Goal: Use online tool/utility: Utilize a website feature to perform a specific function

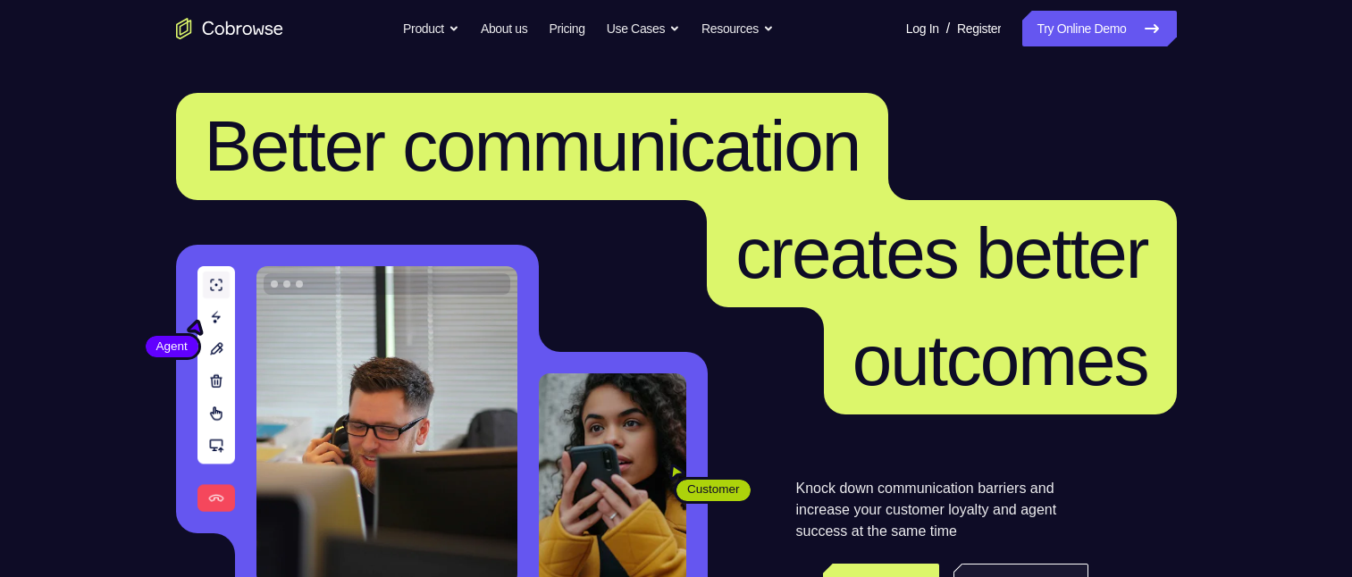
scroll to position [179, 0]
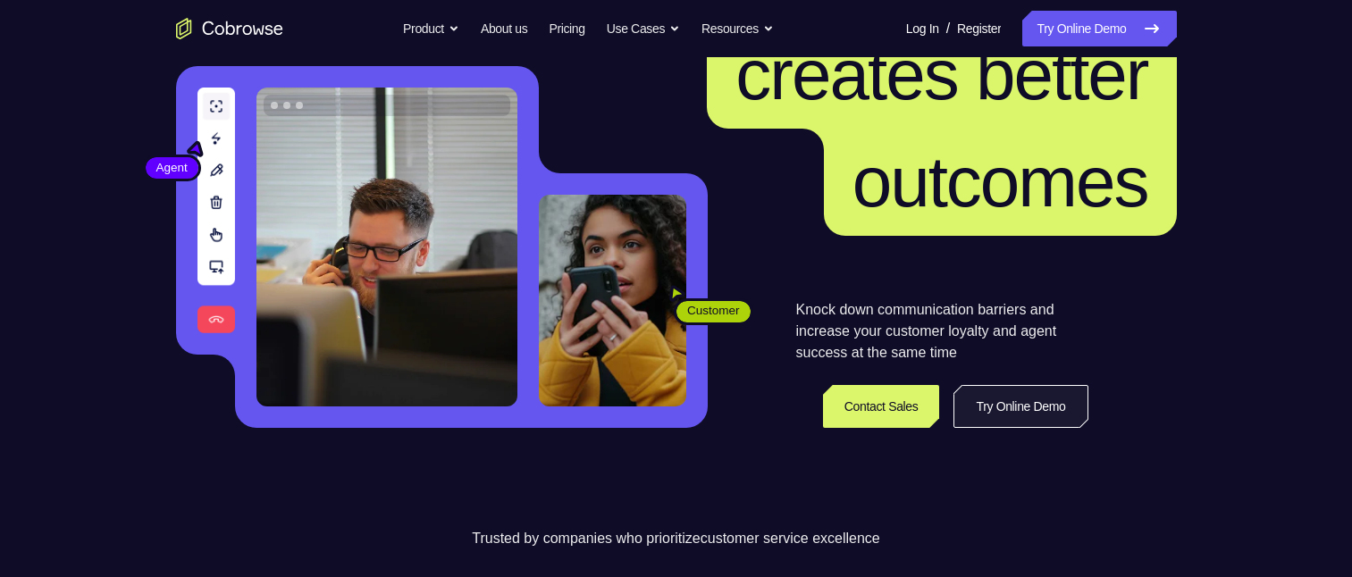
click at [1020, 133] on link "Try Online Demo" at bounding box center [1020, 406] width 134 height 43
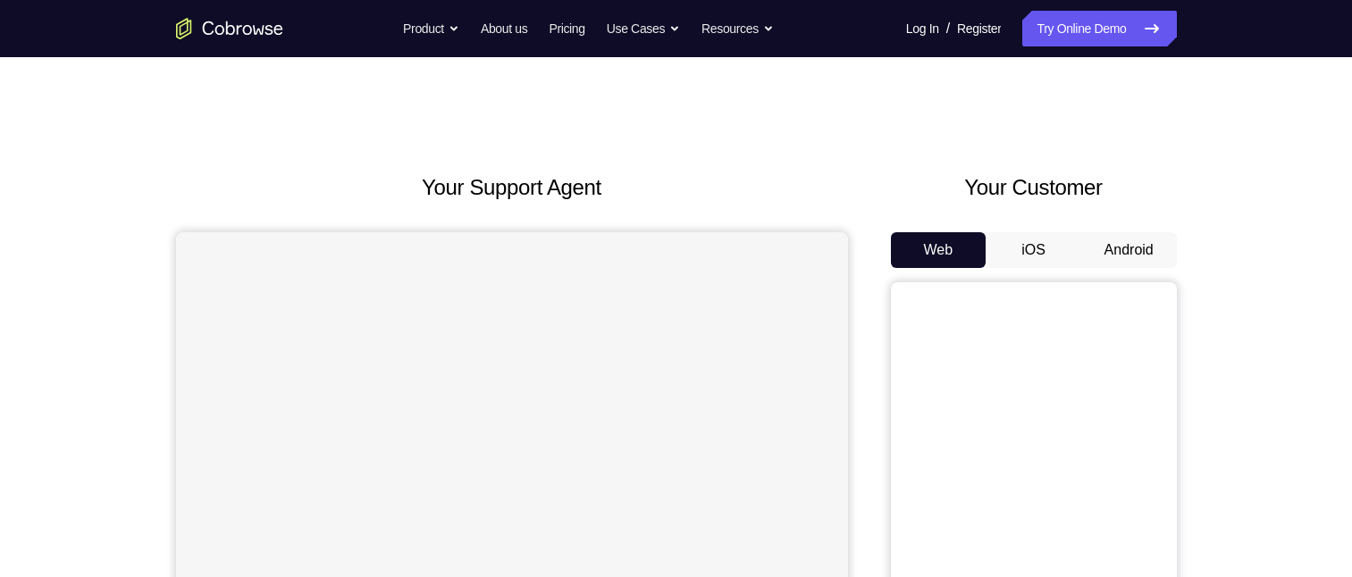
scroll to position [89, 0]
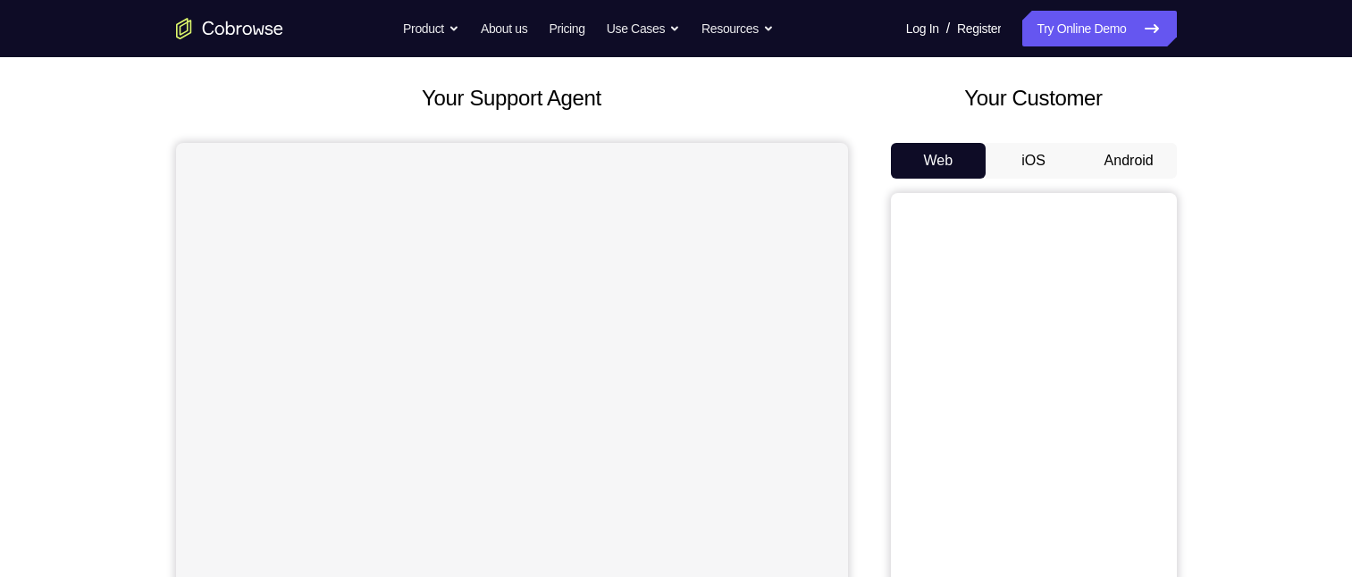
click at [1128, 153] on button "Android" at bounding box center [1129, 161] width 96 height 36
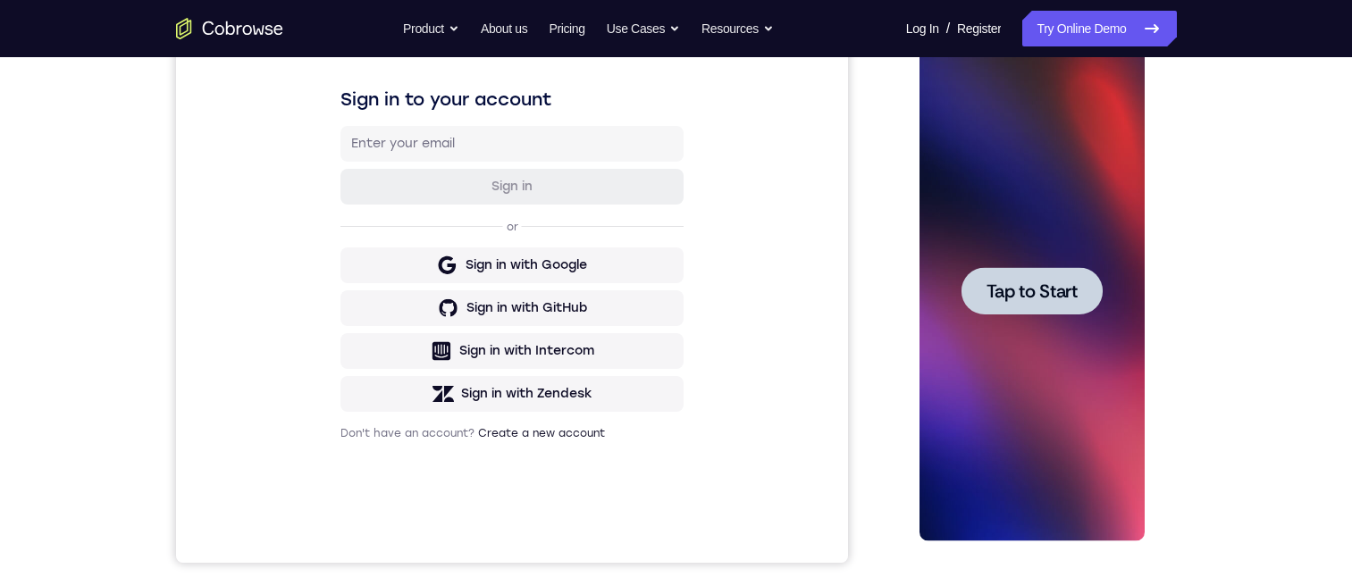
scroll to position [0, 0]
click at [1051, 291] on span "Tap to Start" at bounding box center [1031, 291] width 91 height 18
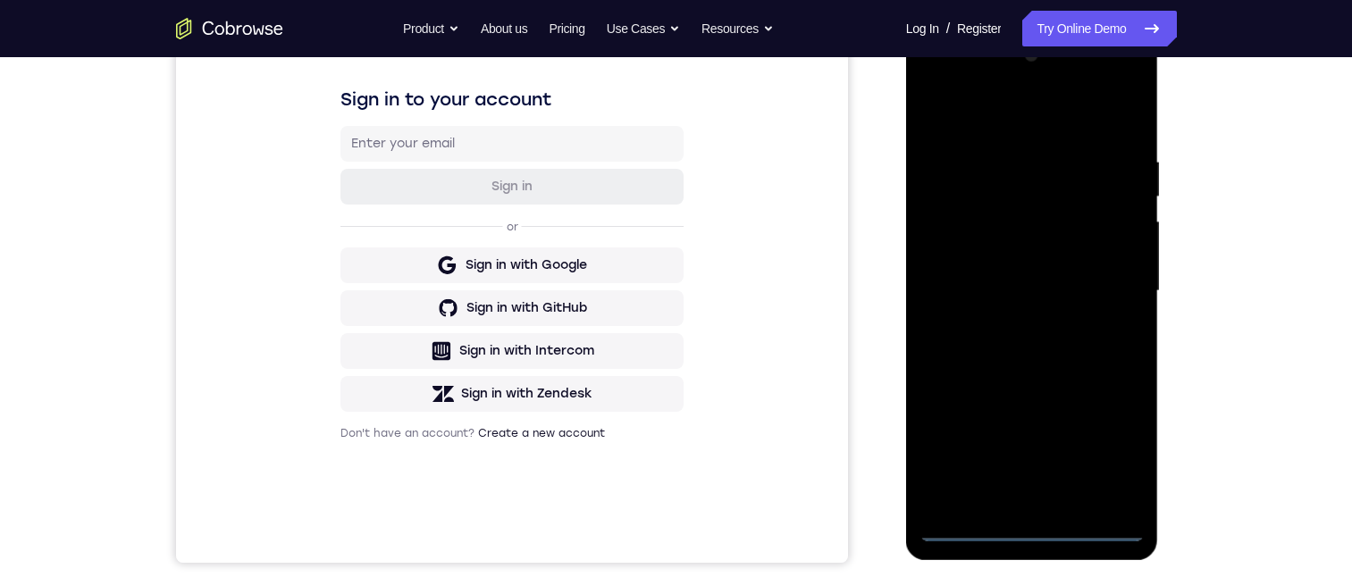
click at [1029, 528] on div at bounding box center [1031, 291] width 225 height 500
drag, startPoint x: 1065, startPoint y: 373, endPoint x: 1089, endPoint y: 199, distance: 175.0
click at [1090, 202] on div at bounding box center [1031, 291] width 225 height 500
click at [957, 273] on div at bounding box center [1031, 291] width 225 height 500
click at [1052, 298] on div at bounding box center [1031, 291] width 225 height 500
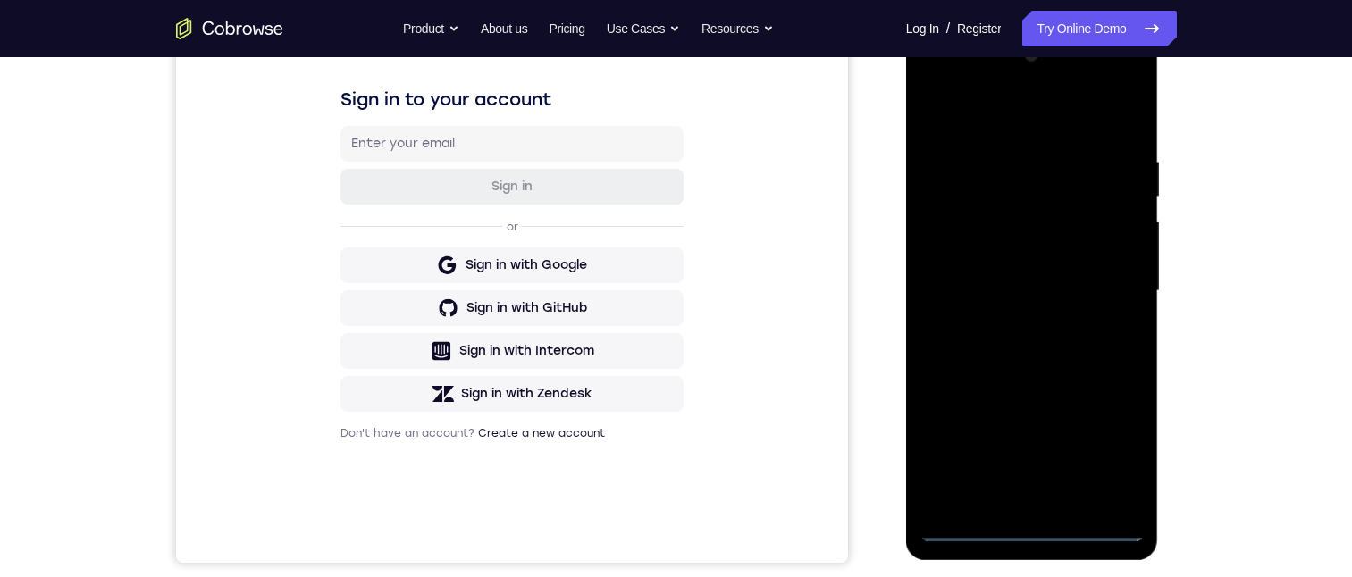
click at [1020, 496] on div at bounding box center [1031, 291] width 225 height 500
click at [1043, 231] on div at bounding box center [1031, 291] width 225 height 500
click at [985, 168] on div at bounding box center [1031, 291] width 225 height 500
click at [1005, 225] on div at bounding box center [1031, 291] width 225 height 500
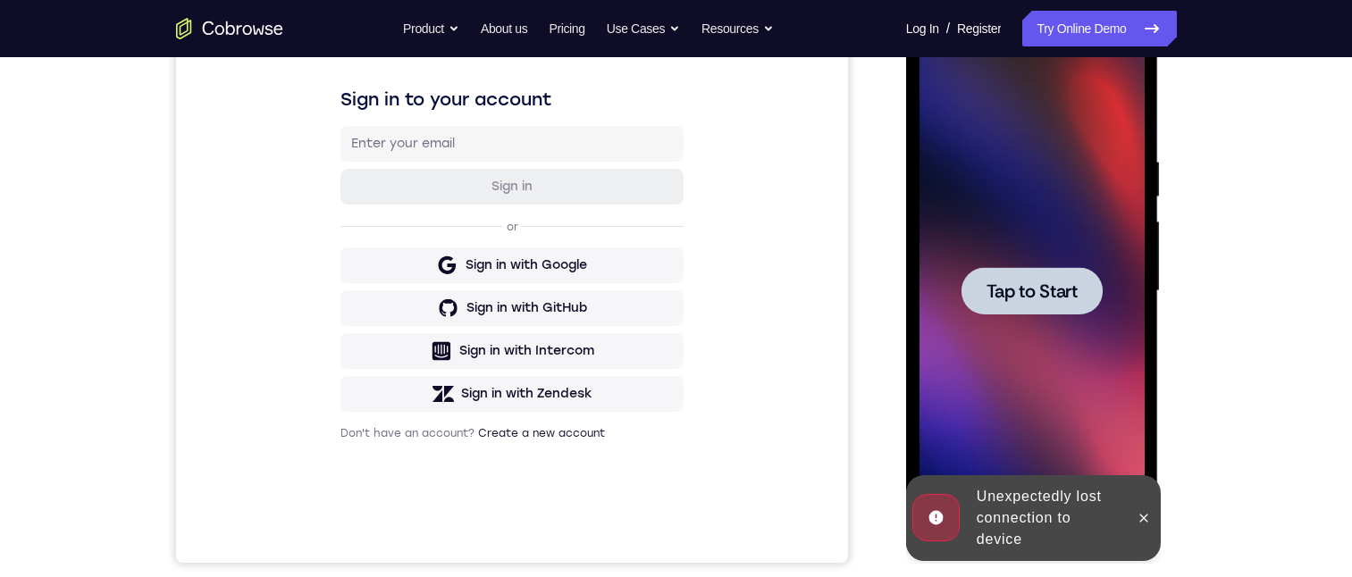
click at [1078, 271] on div at bounding box center [1031, 290] width 141 height 47
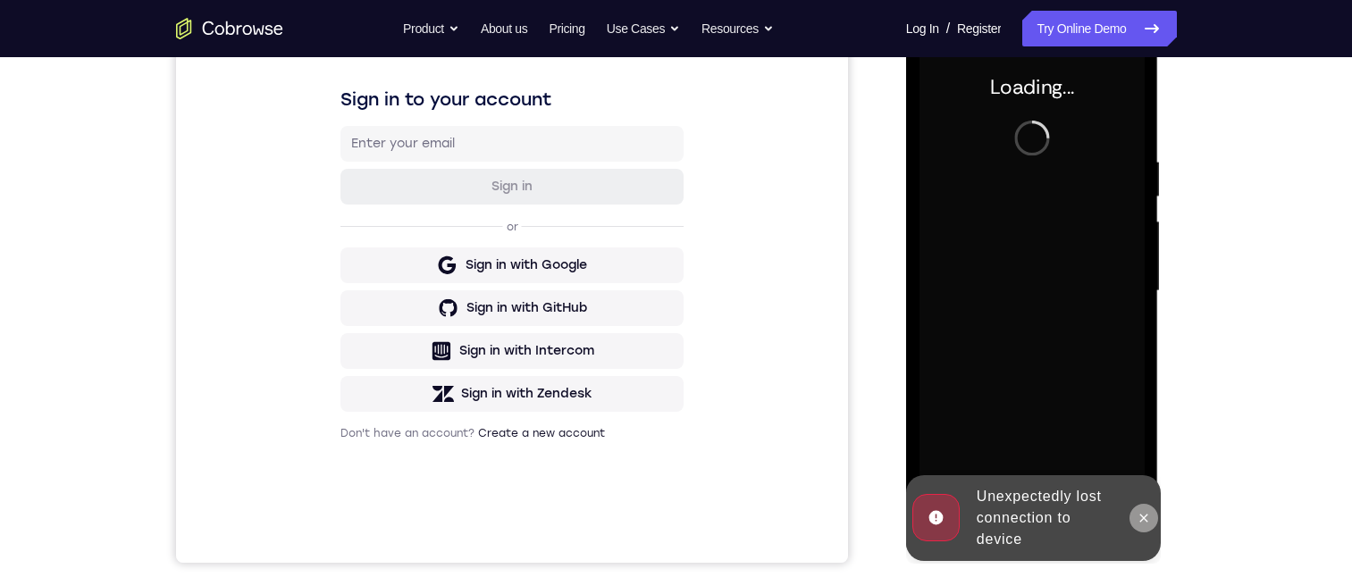
click at [1129, 519] on button at bounding box center [1143, 518] width 29 height 29
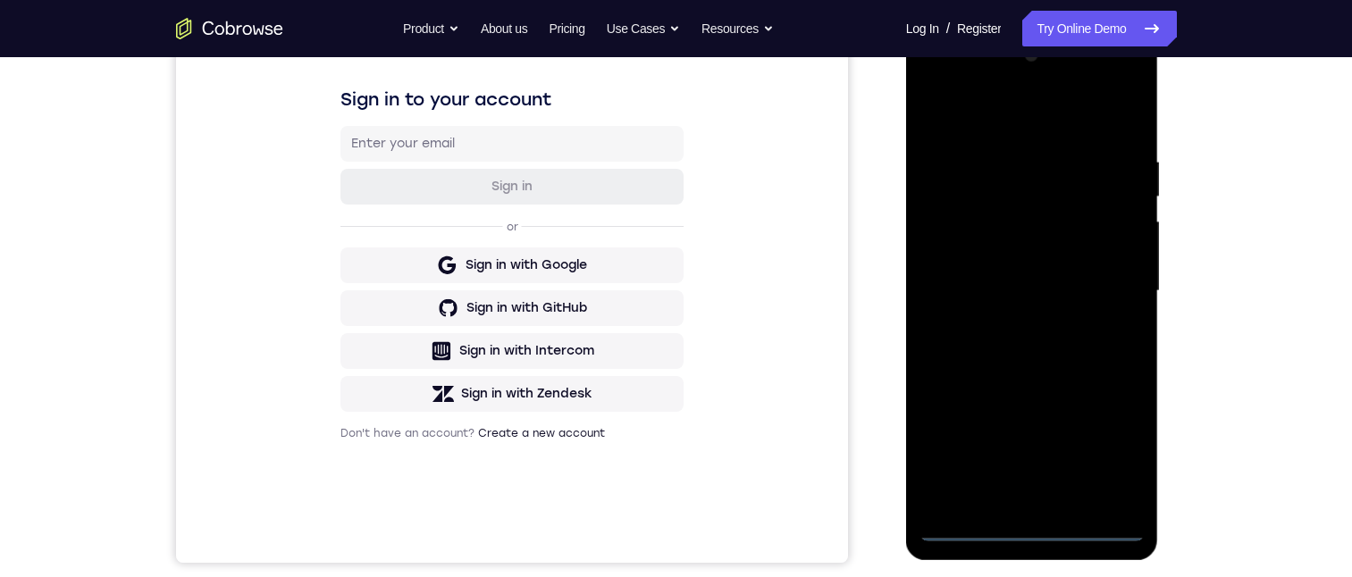
click at [1028, 524] on div at bounding box center [1031, 291] width 225 height 500
drag, startPoint x: 1060, startPoint y: 357, endPoint x: 1011, endPoint y: 126, distance: 235.5
click at [1005, 124] on div at bounding box center [1031, 291] width 225 height 500
click at [965, 276] on div at bounding box center [1031, 291] width 225 height 500
click at [1036, 299] on div at bounding box center [1031, 291] width 225 height 500
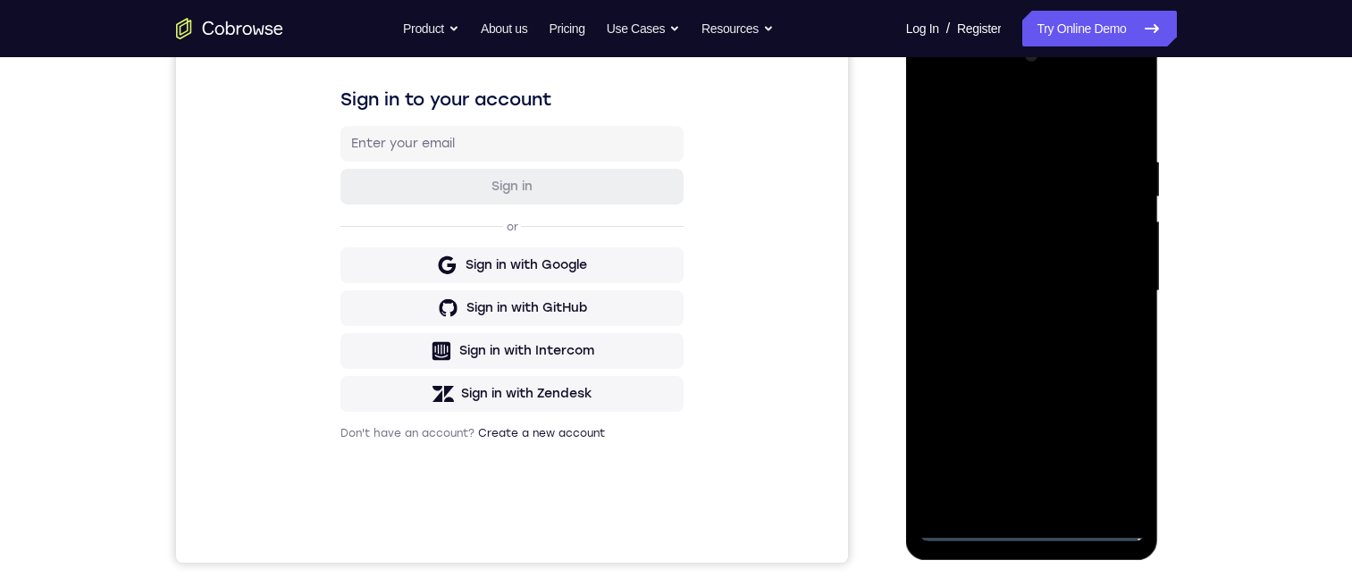
click at [997, 495] on div at bounding box center [1031, 291] width 225 height 500
click at [1007, 220] on div at bounding box center [1031, 291] width 225 height 500
click at [969, 174] on div at bounding box center [1031, 291] width 225 height 500
click at [997, 234] on div at bounding box center [1031, 291] width 225 height 500
click at [1119, 329] on div at bounding box center [1031, 291] width 225 height 500
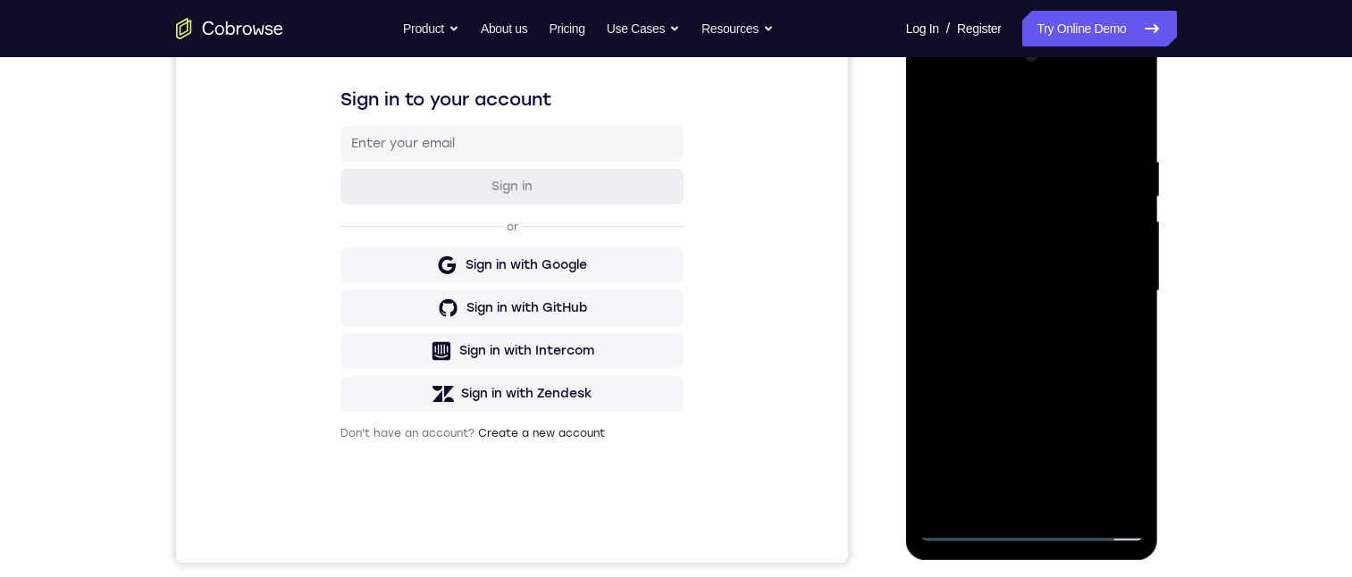
click at [1107, 489] on div at bounding box center [1031, 291] width 225 height 500
click at [1106, 487] on div at bounding box center [1031, 291] width 225 height 500
click at [1065, 493] on div at bounding box center [1031, 291] width 225 height 500
click at [1119, 267] on div at bounding box center [1031, 291] width 225 height 500
click at [1062, 231] on div at bounding box center [1031, 291] width 225 height 500
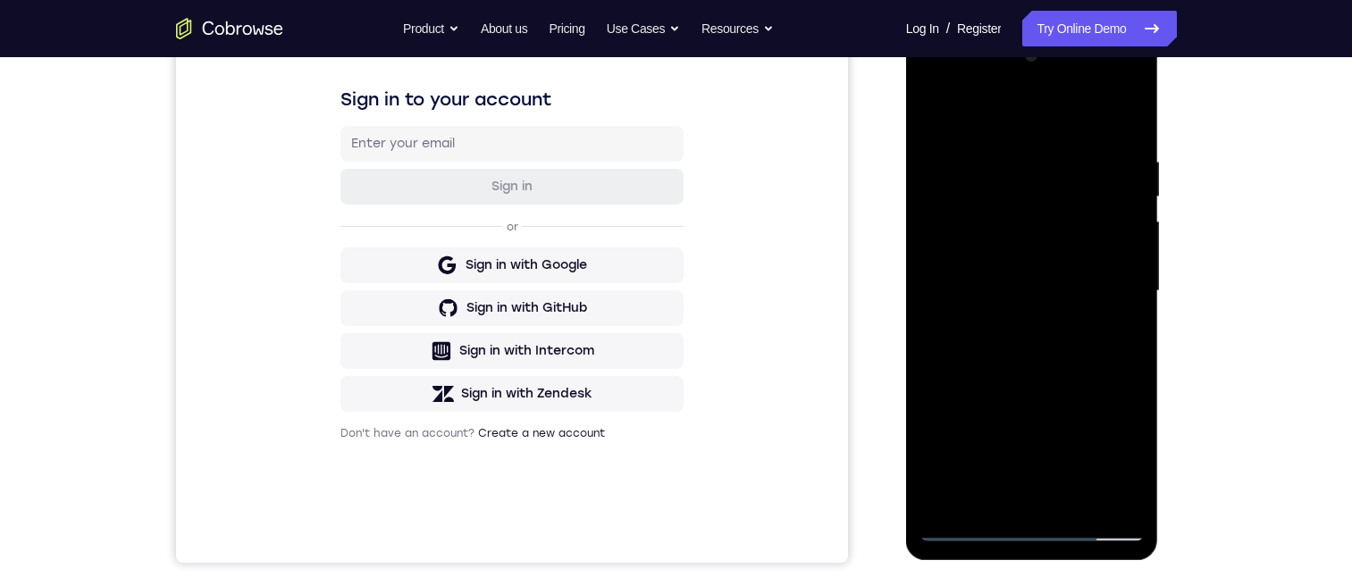
click at [1020, 225] on div at bounding box center [1031, 291] width 225 height 500
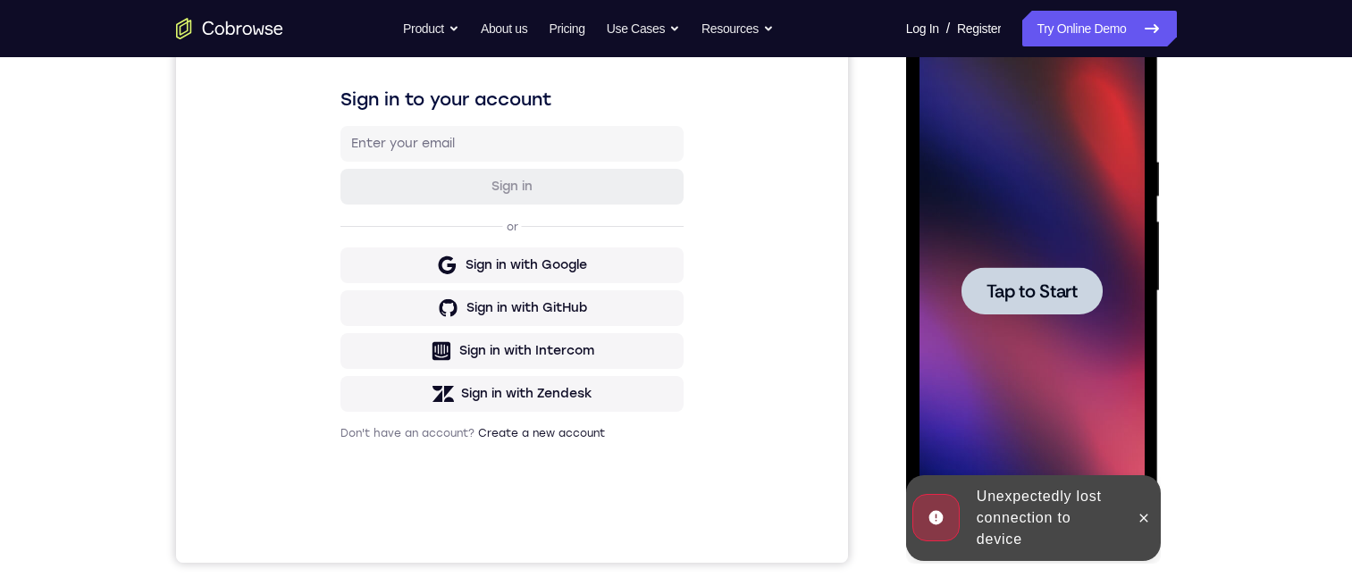
click at [1055, 270] on div at bounding box center [1031, 290] width 141 height 47
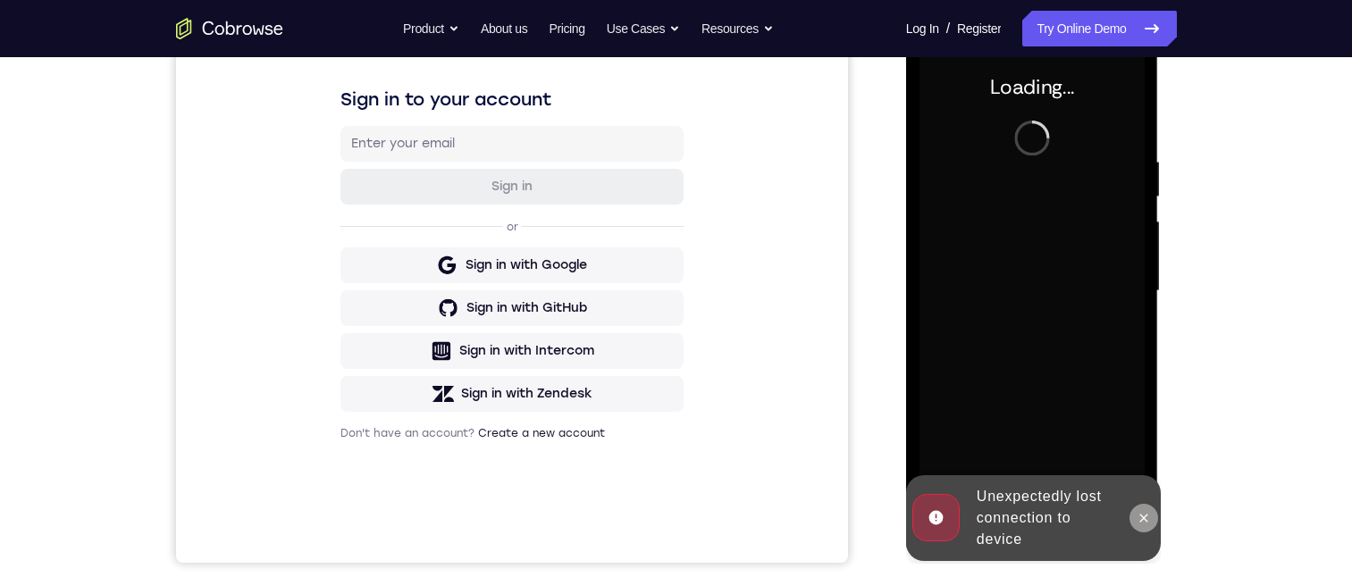
click at [1144, 511] on icon at bounding box center [1144, 518] width 14 height 14
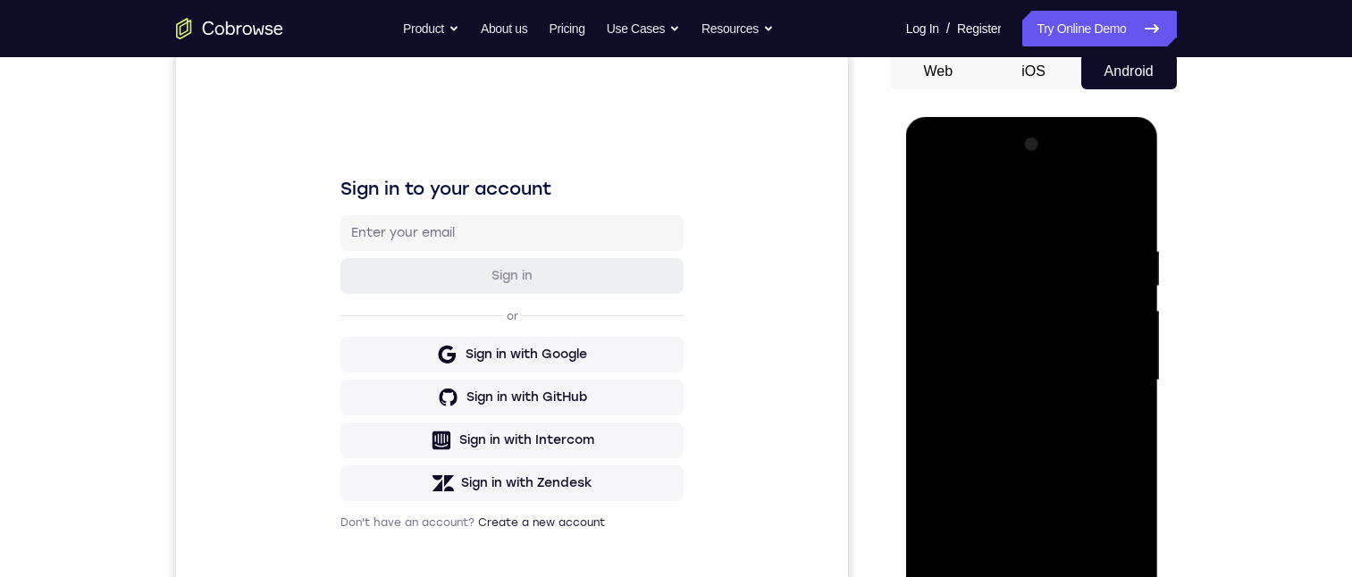
scroll to position [268, 0]
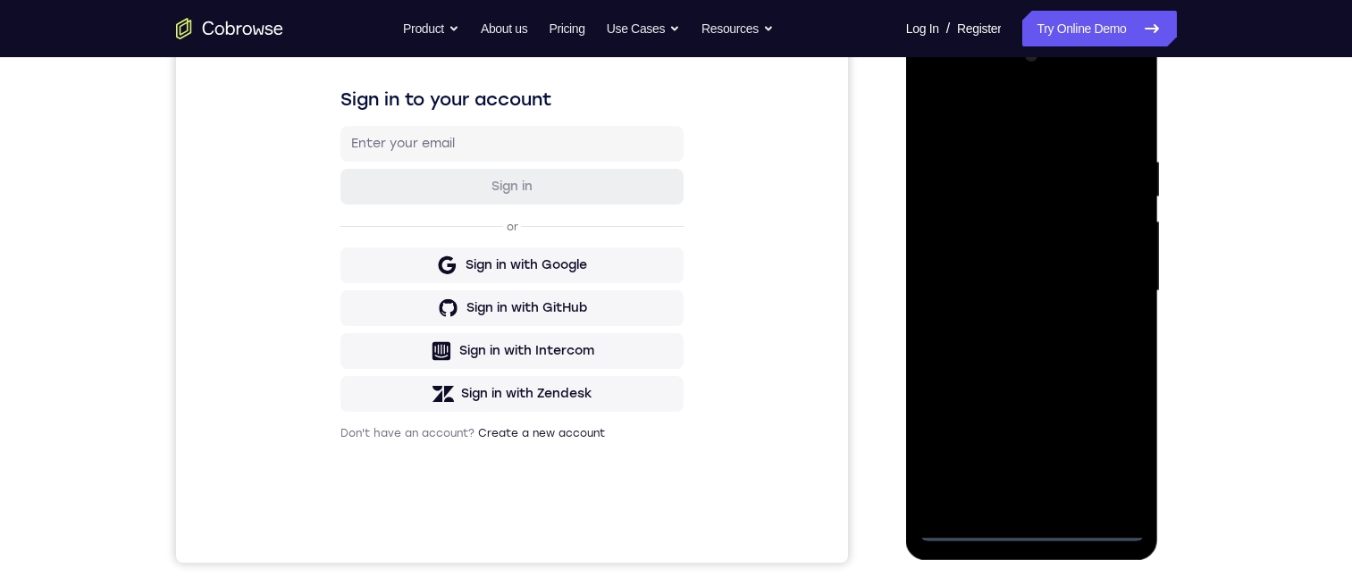
click at [1033, 529] on div at bounding box center [1031, 291] width 225 height 500
drag, startPoint x: 1035, startPoint y: 381, endPoint x: 1036, endPoint y: 189, distance: 191.2
click at [1036, 189] on div at bounding box center [1031, 291] width 225 height 500
click at [961, 267] on div at bounding box center [1031, 291] width 225 height 500
click at [1026, 299] on div at bounding box center [1031, 291] width 225 height 500
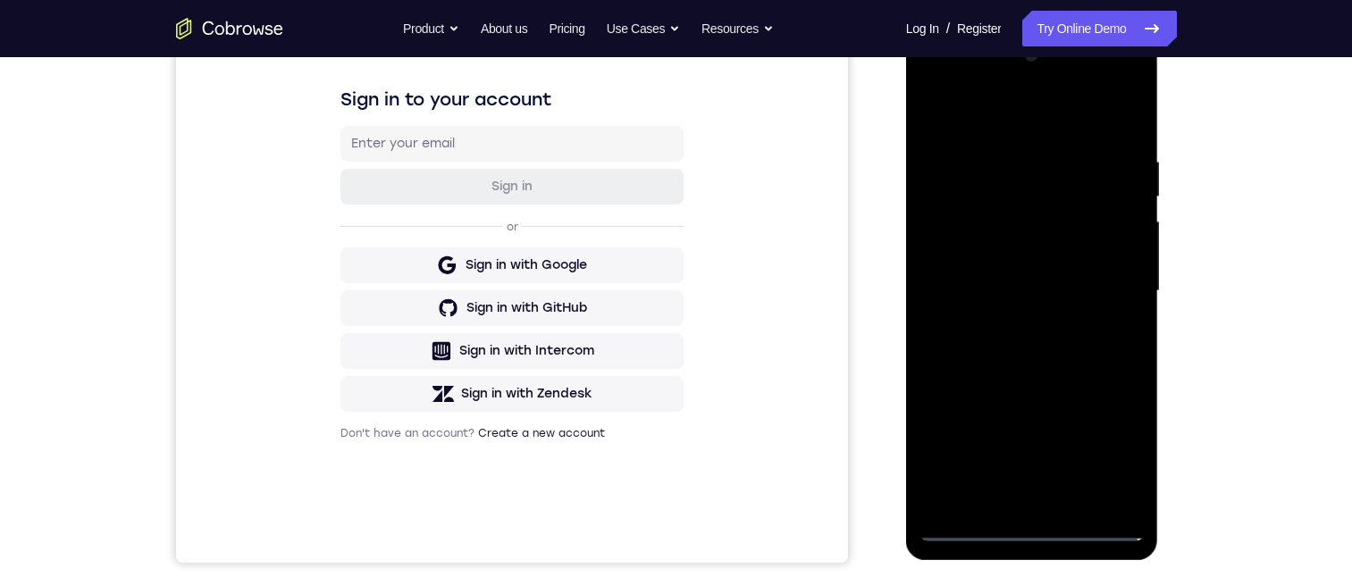
click at [1036, 508] on div at bounding box center [1031, 291] width 225 height 500
click at [988, 231] on div at bounding box center [1031, 291] width 225 height 500
click at [1007, 171] on div at bounding box center [1031, 291] width 225 height 500
click at [986, 222] on div at bounding box center [1031, 291] width 225 height 500
click at [1113, 333] on div at bounding box center [1031, 291] width 225 height 500
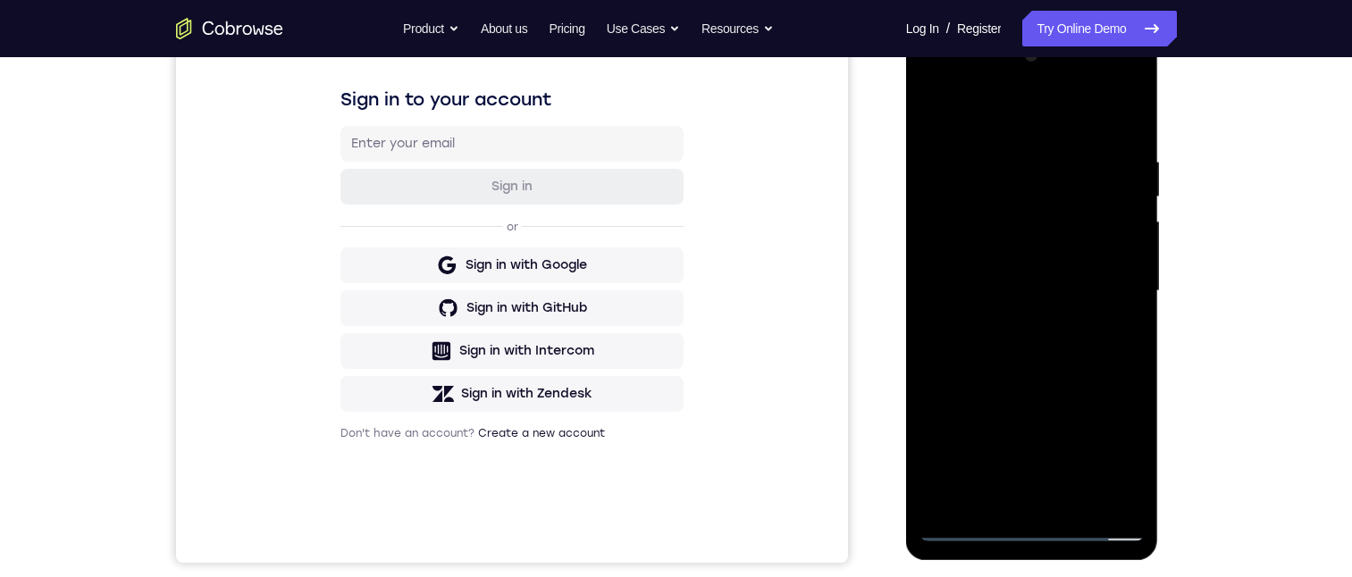
drag, startPoint x: 1045, startPoint y: 402, endPoint x: 1052, endPoint y: 210, distance: 192.2
click at [1066, 172] on div at bounding box center [1031, 291] width 225 height 500
click at [938, 485] on div at bounding box center [1031, 291] width 225 height 500
click at [1111, 494] on div at bounding box center [1031, 291] width 225 height 500
click at [1106, 499] on div at bounding box center [1031, 291] width 225 height 500
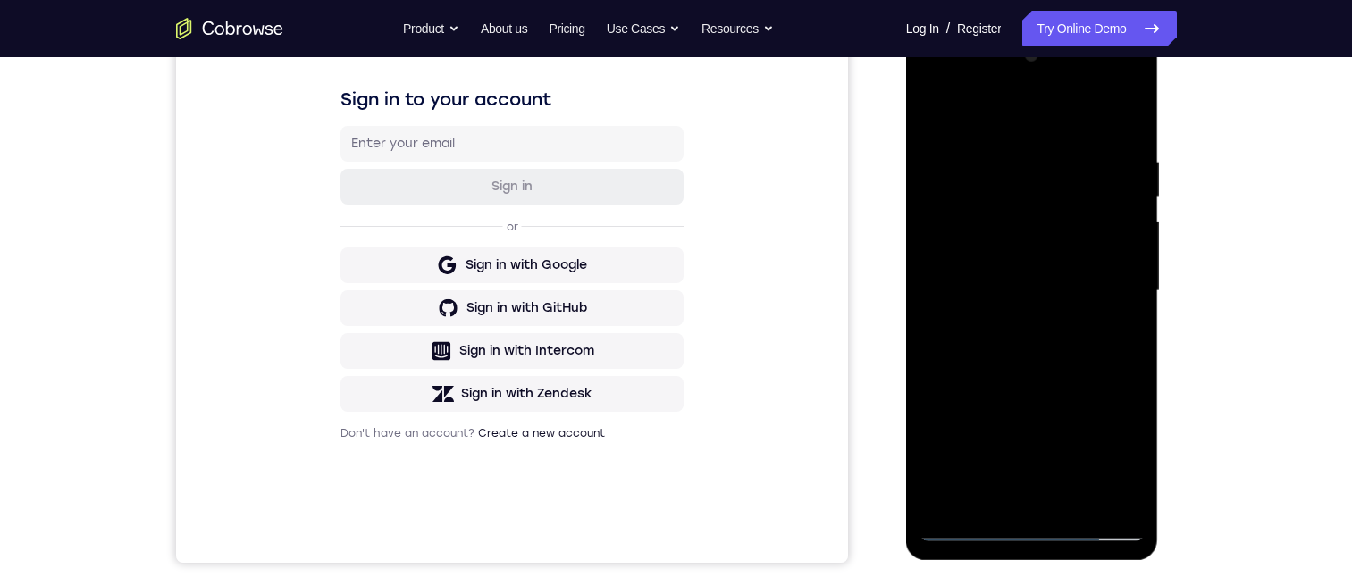
click at [1048, 499] on div at bounding box center [1031, 291] width 225 height 500
click at [1115, 279] on div at bounding box center [1031, 291] width 225 height 500
click at [999, 287] on div at bounding box center [1031, 291] width 225 height 500
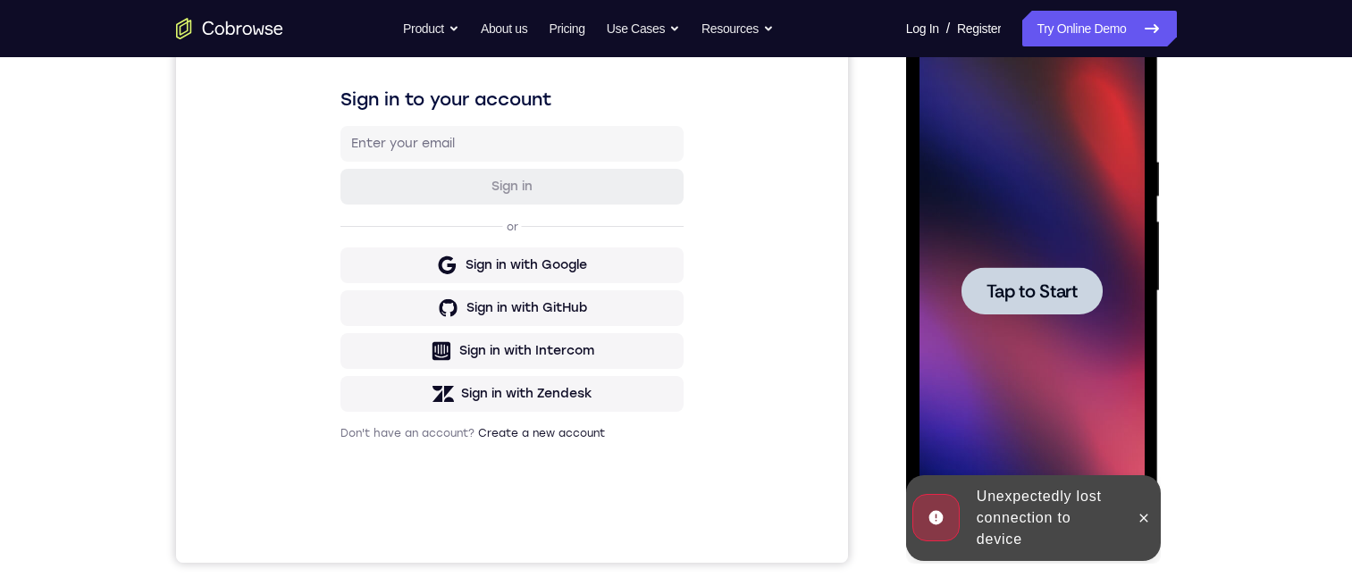
click at [1140, 519] on icon at bounding box center [1144, 518] width 14 height 14
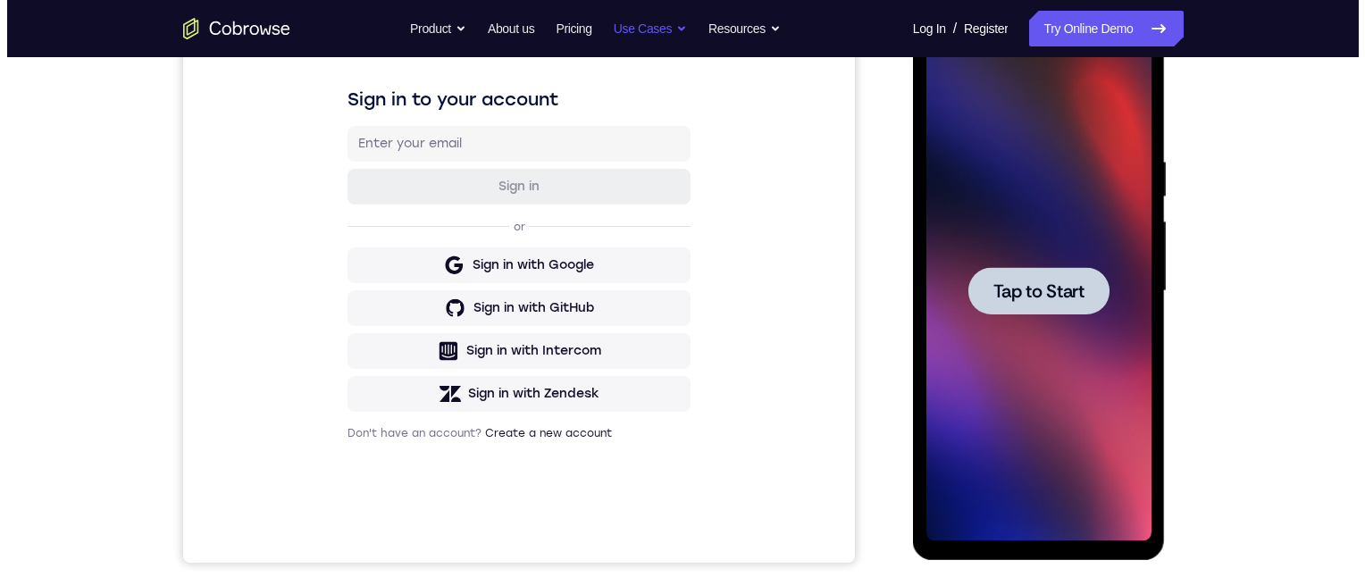
scroll to position [0, 0]
